Goal: Information Seeking & Learning: Learn about a topic

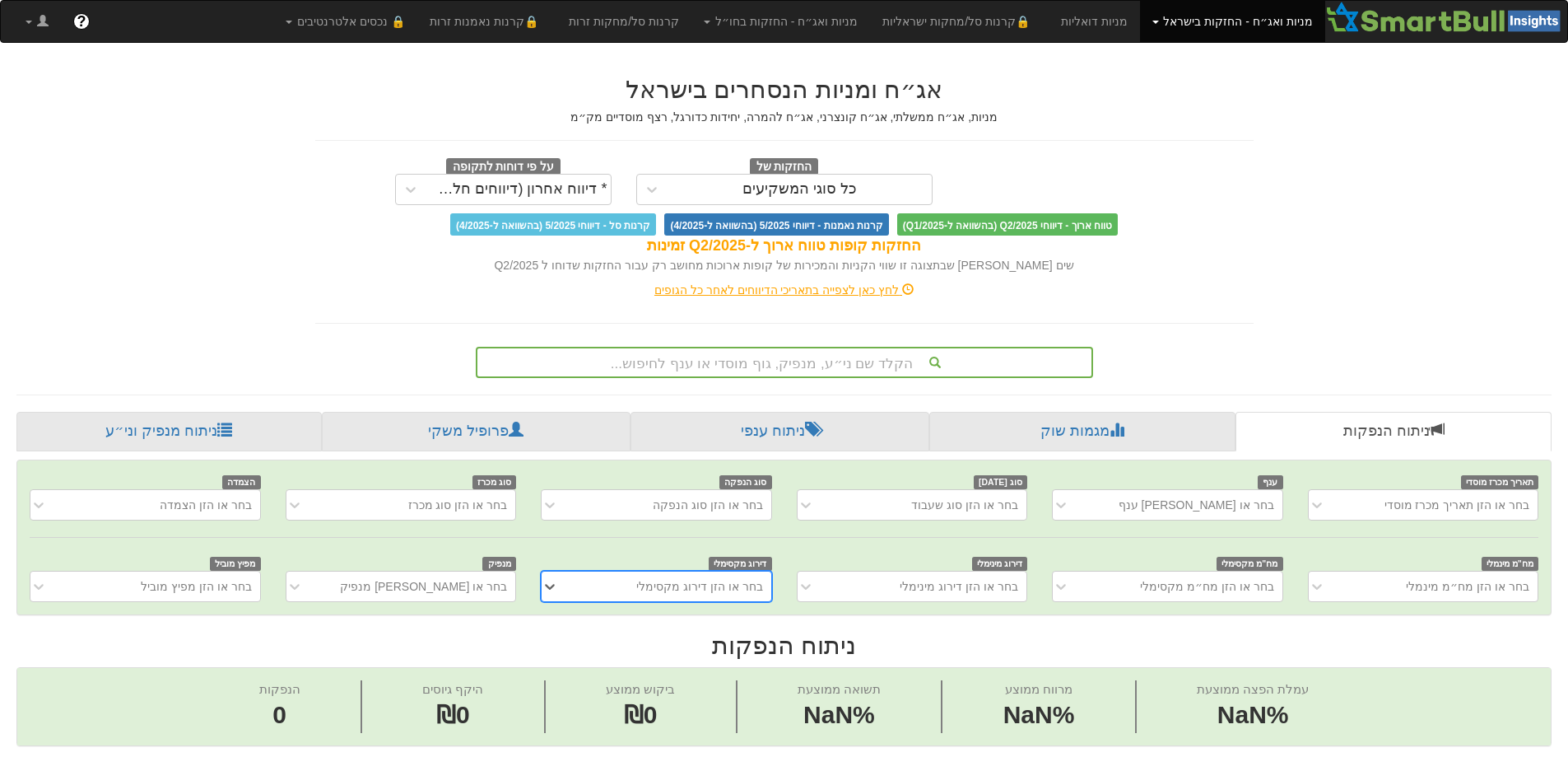
scroll to position [0, 12]
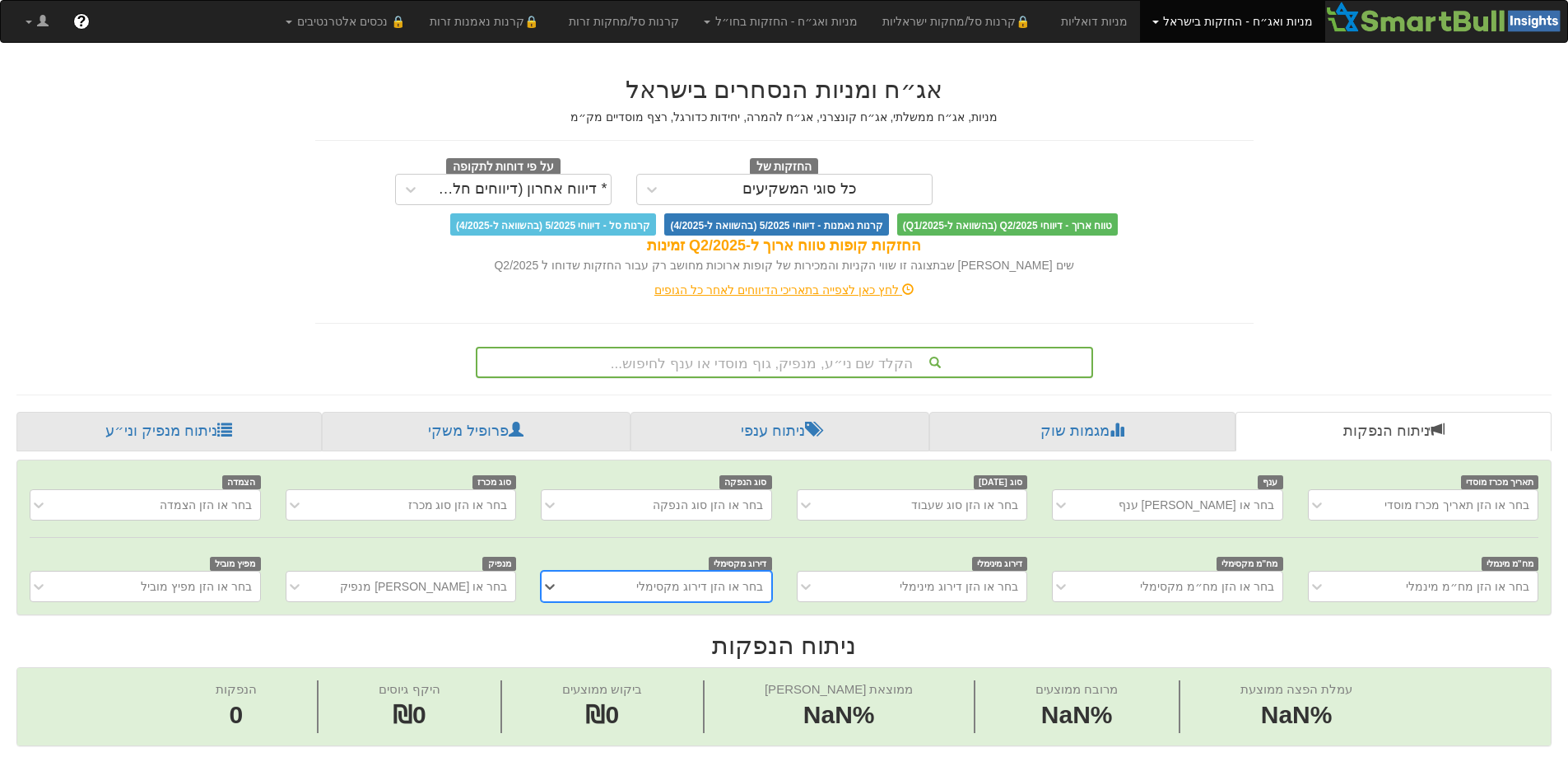
click at [779, 357] on div "הקלד שם ני״ע, מנפיק, גוף מוסדי או ענף לחיפוש..." at bounding box center [785, 362] width 617 height 31
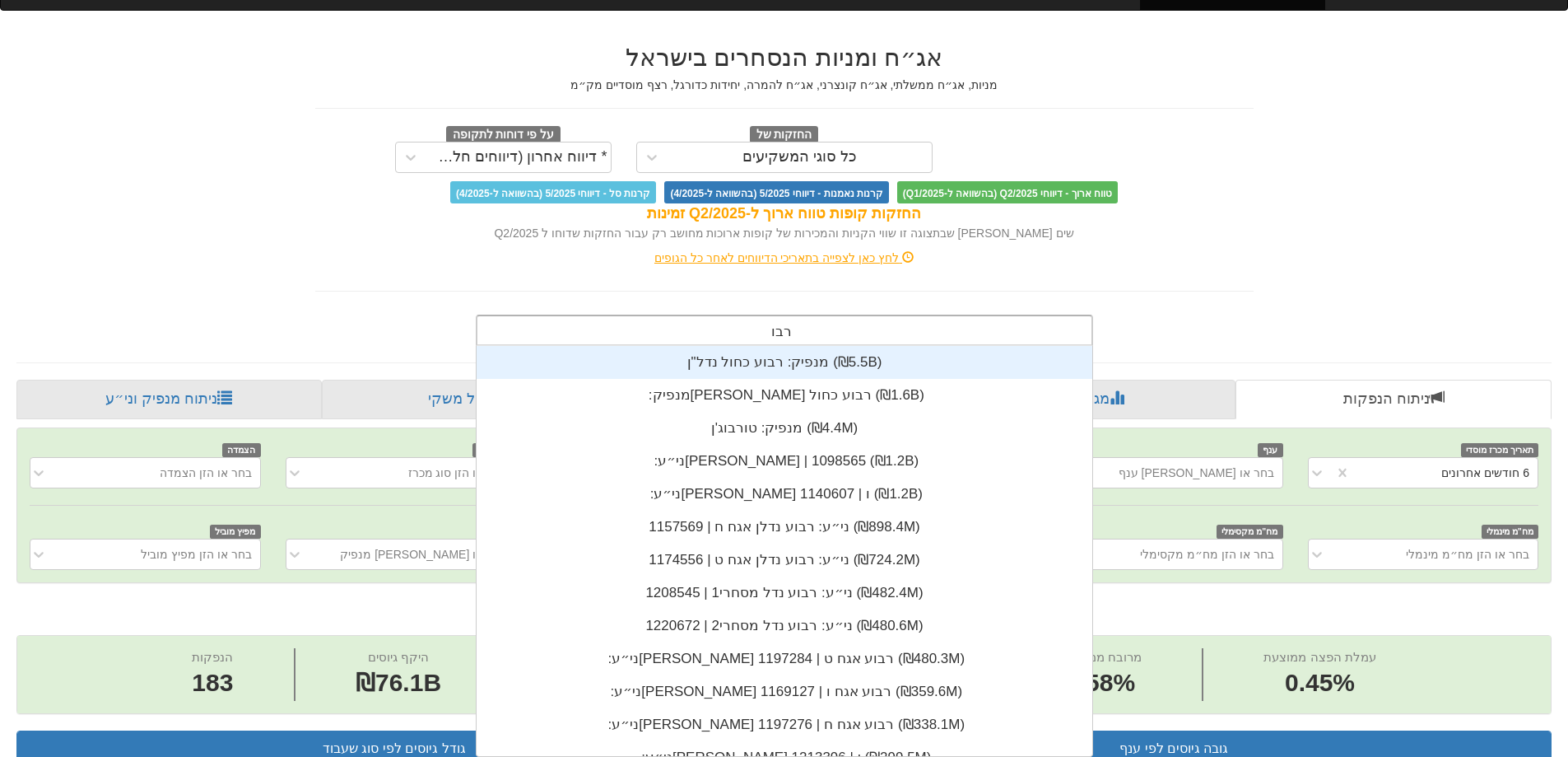
scroll to position [0, 0]
type input "רבוע"
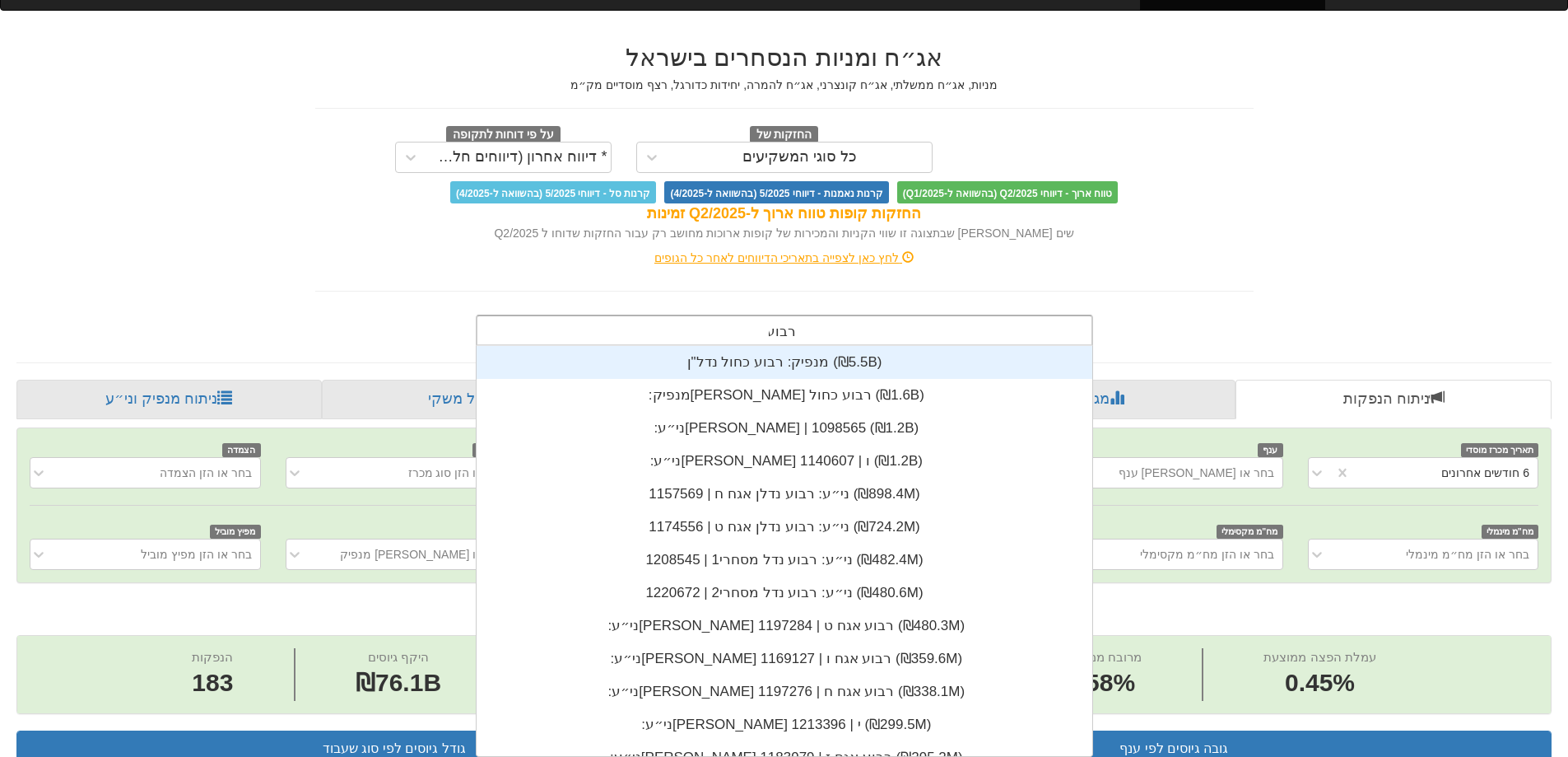
click at [810, 464] on div "ני״ע: ‏רבוע נדלן אגח ו | 1140607 ‎(₪1.2B)‎" at bounding box center [784, 460] width 616 height 33
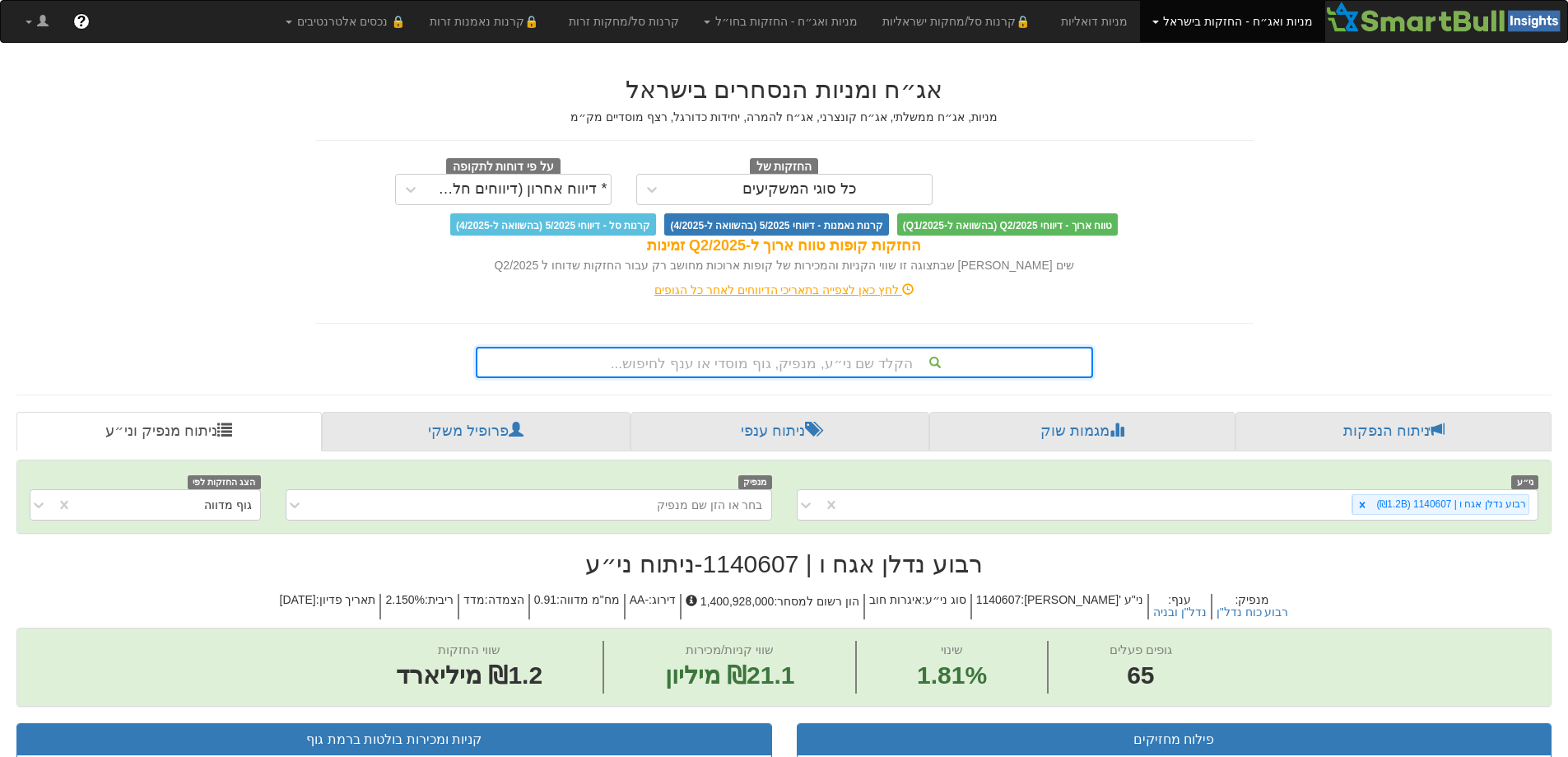
type input "ב"
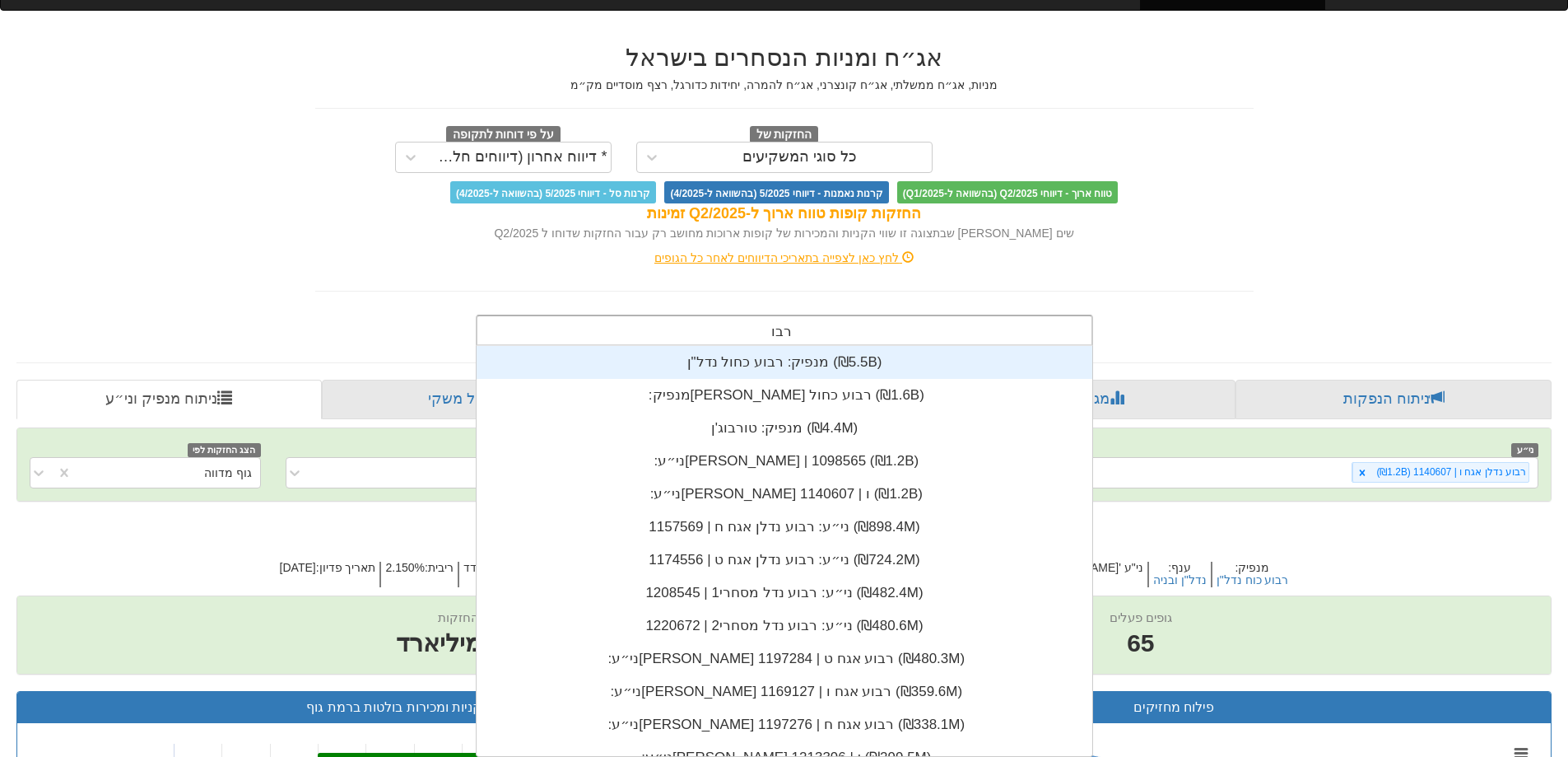
type input "רבוע"
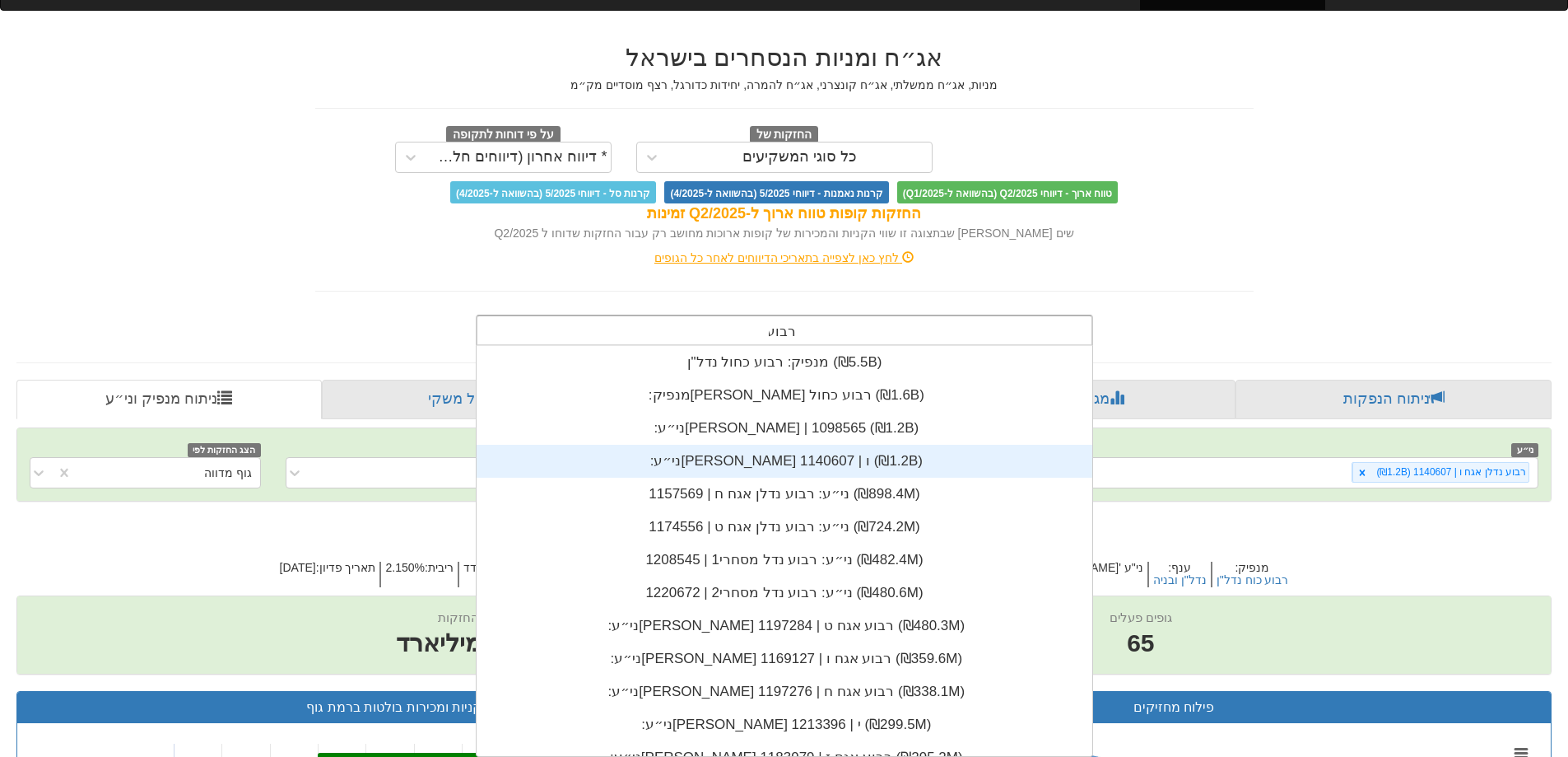
click at [772, 453] on div "ני״ע: ‏רבוע נדלן אגח ו | 1140607 ‎(₪1.2B)‎" at bounding box center [784, 460] width 616 height 33
